Goal: Use online tool/utility: Utilize a website feature to perform a specific function

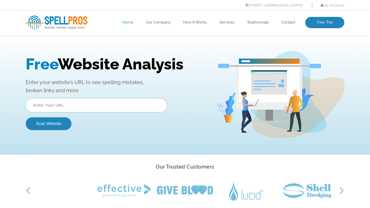
click at [44, 106] on input "text" at bounding box center [96, 106] width 141 height 14
type input "https://Bitchat.live"
click at [48, 126] on button "Scan Website" at bounding box center [49, 124] width 46 height 13
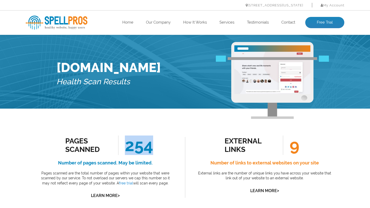
drag, startPoint x: 127, startPoint y: 148, endPoint x: 158, endPoint y: 148, distance: 31.3
click at [158, 148] on div "Pages Scanned 254 Number of pages scanned. May be limited. Pages scanned are th…" at bounding box center [105, 168] width 136 height 64
click at [185, 146] on div "external links 9 Number of links to external websites on your site External lin…" at bounding box center [264, 167] width 159 height 87
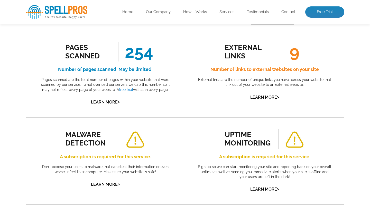
scroll to position [94, 0]
click at [113, 103] on link "Learn More >" at bounding box center [105, 102] width 29 height 5
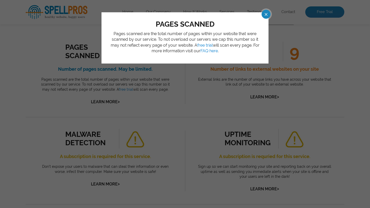
click at [265, 14] on span at bounding box center [261, 14] width 9 height 9
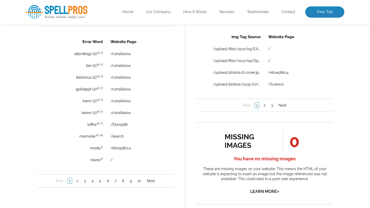
scroll to position [368, 0]
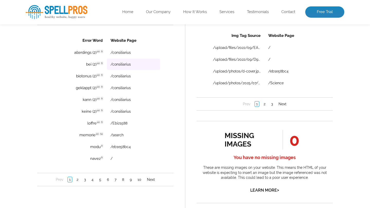
click at [133, 66] on td "/consiliarius" at bounding box center [133, 64] width 53 height 11
click at [127, 64] on link "/consiliarius" at bounding box center [120, 64] width 20 height 4
drag, startPoint x: 83, startPoint y: 39, endPoint x: 104, endPoint y: 40, distance: 21.6
click at [104, 40] on th "Error Word" at bounding box center [79, 41] width 56 height 12
click at [163, 63] on div "Error Word Website Page allerdings (2) en fr Discovered: [DATE] scan Dictionari…" at bounding box center [105, 110] width 136 height 152
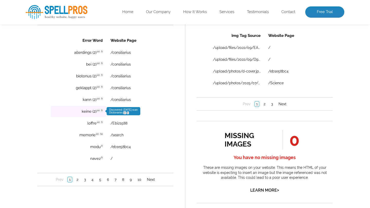
click at [118, 112] on span "Discovered: [DATE] scan Dictionaries: en fr" at bounding box center [123, 112] width 28 height 6
click at [127, 114] on link "/consiliarius" at bounding box center [120, 112] width 20 height 4
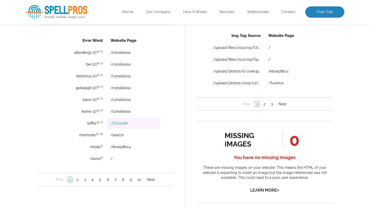
click at [124, 125] on link "/Ebi21588" at bounding box center [118, 123] width 17 height 4
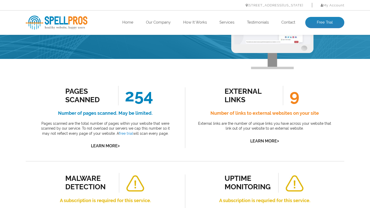
scroll to position [61, 0]
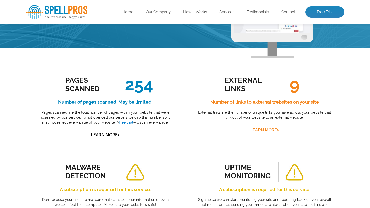
click at [268, 130] on link "Learn More >" at bounding box center [264, 130] width 29 height 5
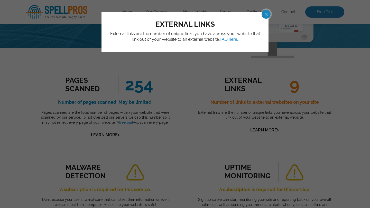
click at [266, 13] on span at bounding box center [261, 14] width 9 height 9
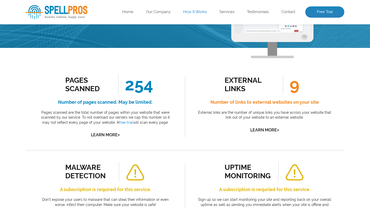
click at [193, 13] on link "How It Works" at bounding box center [195, 11] width 24 height 5
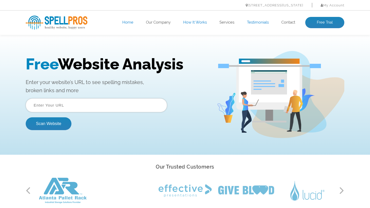
click at [264, 25] on link "Testimonials" at bounding box center [258, 22] width 22 height 5
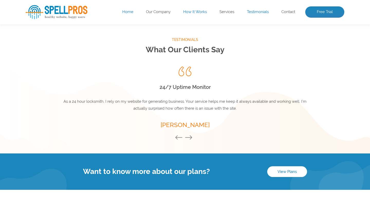
scroll to position [677, 0]
